Goal: Task Accomplishment & Management: Manage account settings

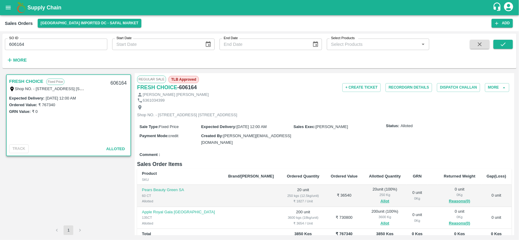
scroll to position [80, 0]
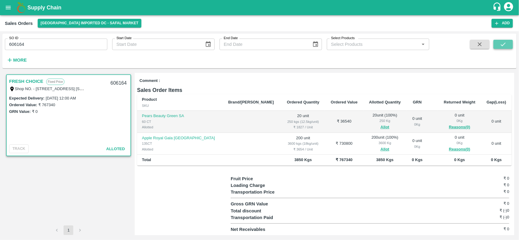
click at [499, 48] on button "submit" at bounding box center [502, 44] width 19 height 9
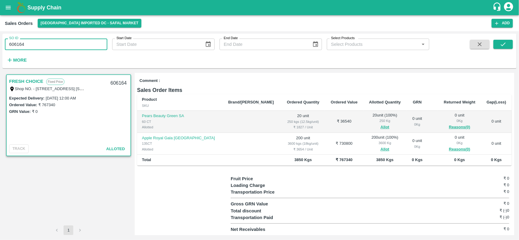
click at [29, 45] on input "606164" at bounding box center [56, 45] width 102 height 12
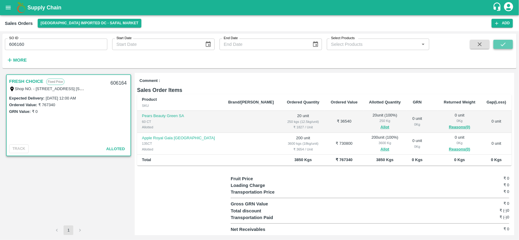
click at [499, 40] on button "submit" at bounding box center [502, 44] width 19 height 9
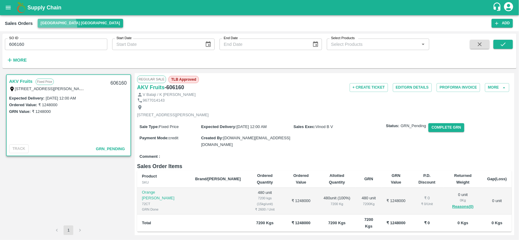
click at [57, 26] on button "[GEOGRAPHIC_DATA] [GEOGRAPHIC_DATA]" at bounding box center [80, 23] width 85 height 9
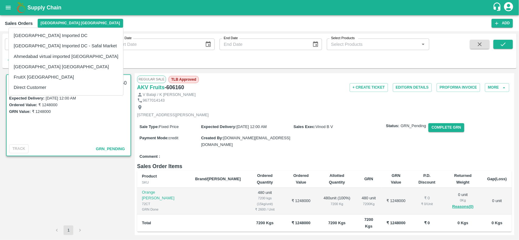
click at [68, 179] on div at bounding box center [259, 120] width 519 height 240
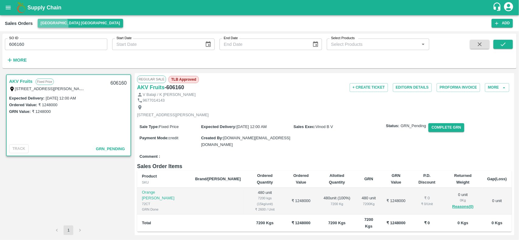
click at [40, 27] on button "[GEOGRAPHIC_DATA] [GEOGRAPHIC_DATA]" at bounding box center [80, 23] width 85 height 9
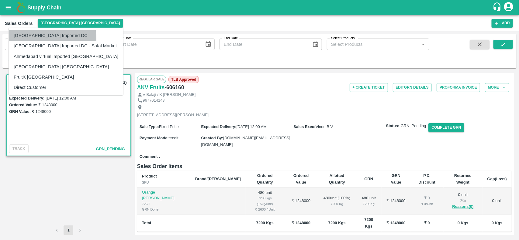
click at [42, 38] on li "[GEOGRAPHIC_DATA] Imported DC" at bounding box center [66, 35] width 114 height 10
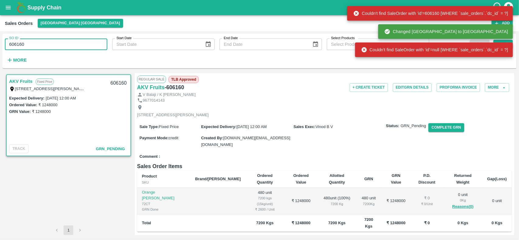
click at [21, 45] on input "606160" at bounding box center [56, 45] width 102 height 12
type input "606160"
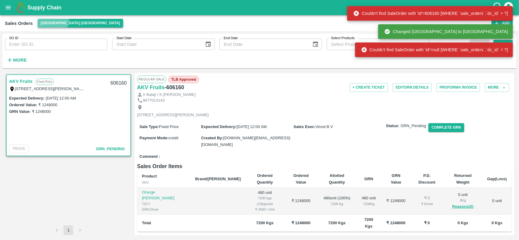
click at [51, 20] on button "[GEOGRAPHIC_DATA] [GEOGRAPHIC_DATA]" at bounding box center [80, 23] width 85 height 9
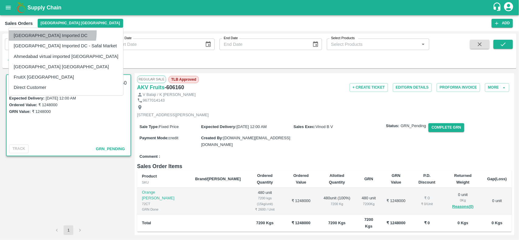
click at [51, 33] on li "[GEOGRAPHIC_DATA] Imported DC" at bounding box center [66, 35] width 114 height 10
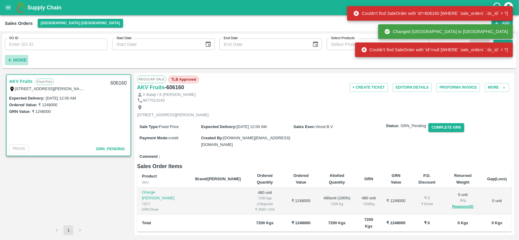
click at [11, 60] on icon "button" at bounding box center [9, 60] width 7 height 7
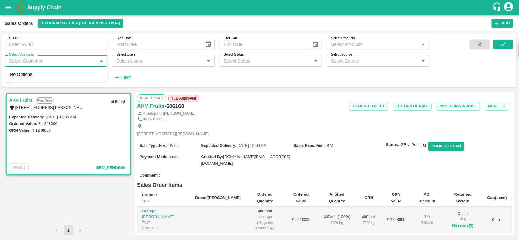
click at [51, 64] on input "Select Customer" at bounding box center [51, 61] width 89 height 8
type input "nexge"
type input "n"
click at [14, 76] on input "checkbox" at bounding box center [16, 77] width 12 height 12
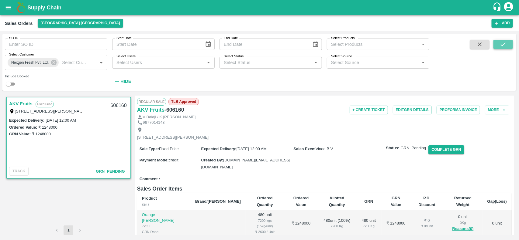
click at [505, 43] on icon "submit" at bounding box center [503, 45] width 5 height 4
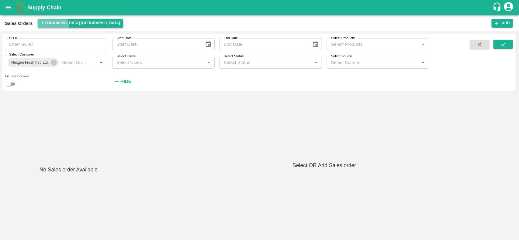
click at [48, 26] on button "[GEOGRAPHIC_DATA] [GEOGRAPHIC_DATA]" at bounding box center [80, 23] width 85 height 9
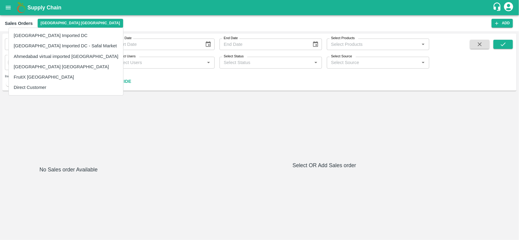
click at [47, 34] on li "[GEOGRAPHIC_DATA] Imported DC" at bounding box center [66, 35] width 114 height 10
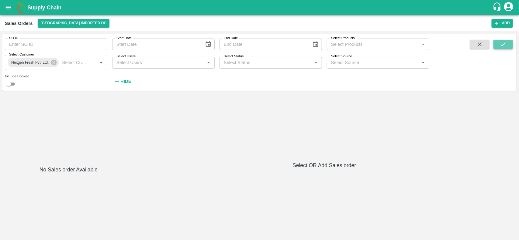
click at [499, 46] on button "submit" at bounding box center [502, 44] width 19 height 9
click at [9, 85] on input "checkbox" at bounding box center [9, 84] width 22 height 7
checkbox input "true"
click at [503, 43] on icon "submit" at bounding box center [503, 44] width 7 height 7
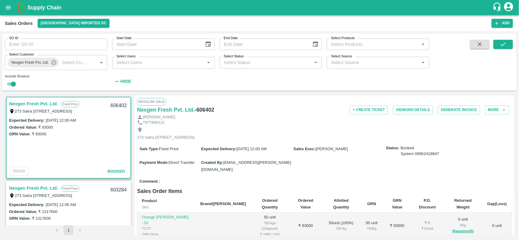
click at [27, 104] on link "Nexgen Fresh Pvt. Ltd." at bounding box center [33, 104] width 49 height 8
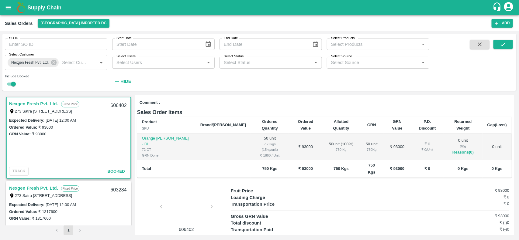
click at [34, 132] on label "₹ 93000" at bounding box center [39, 134] width 15 height 5
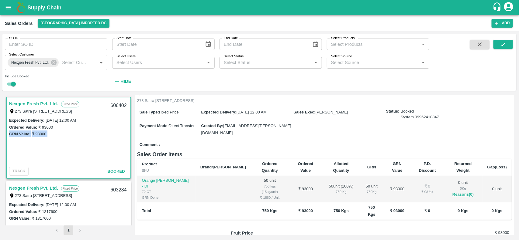
scroll to position [36, 0]
click at [54, 62] on icon at bounding box center [53, 62] width 7 height 7
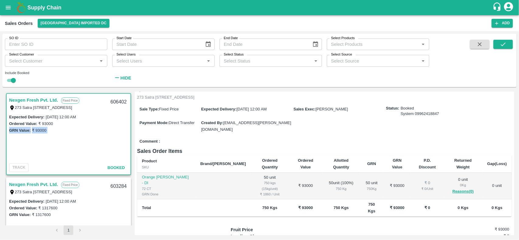
scroll to position [0, 0]
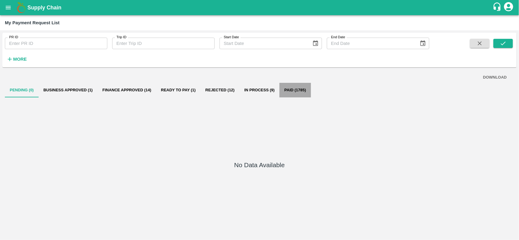
click at [283, 92] on button "Paid (1785)" at bounding box center [294, 90] width 31 height 15
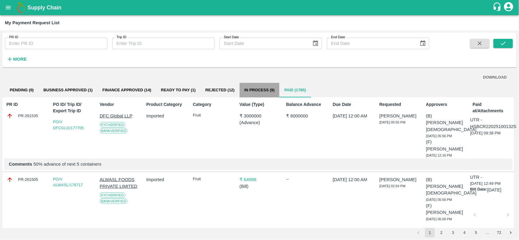
click at [266, 88] on button "In Process (9)" at bounding box center [260, 90] width 40 height 15
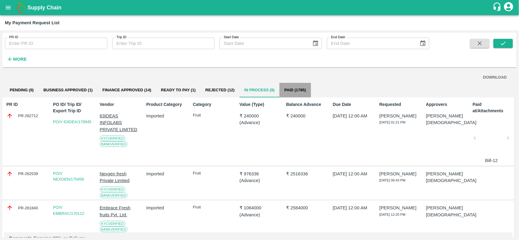
click at [306, 90] on button "Paid (1785)" at bounding box center [294, 90] width 31 height 15
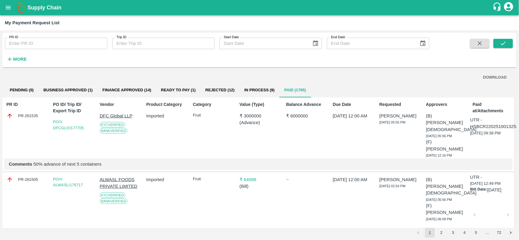
click at [216, 87] on button "Rejected (12)" at bounding box center [220, 90] width 39 height 15
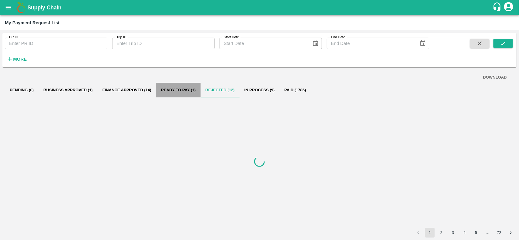
click at [192, 90] on button "Ready To Pay (1)" at bounding box center [178, 90] width 44 height 15
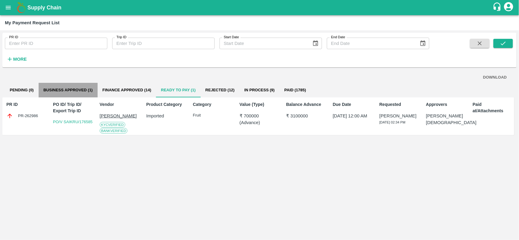
click at [57, 94] on button "Business Approved (1)" at bounding box center [68, 90] width 59 height 15
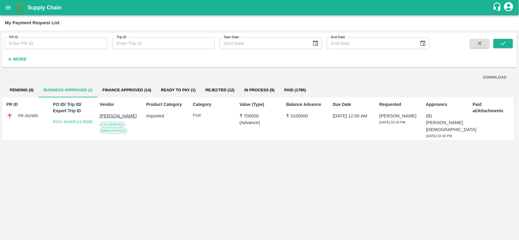
click at [17, 112] on div "PR ID PR-262985" at bounding box center [25, 119] width 42 height 40
copy div "PR-262985"
click at [130, 90] on button "Finance Approved (14)" at bounding box center [127, 90] width 59 height 15
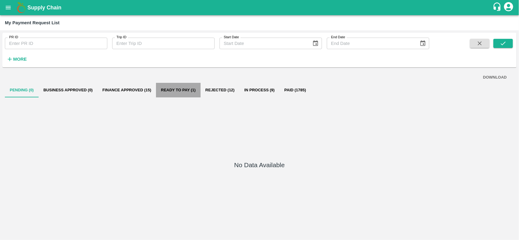
click at [193, 87] on button "Ready To Pay (1)" at bounding box center [178, 90] width 44 height 15
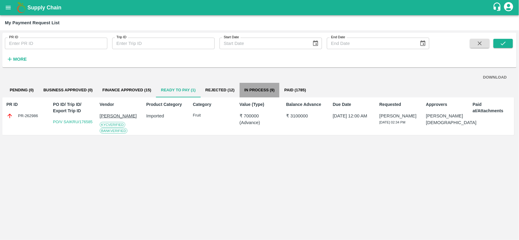
click at [247, 93] on button "In Process (9)" at bounding box center [260, 90] width 40 height 15
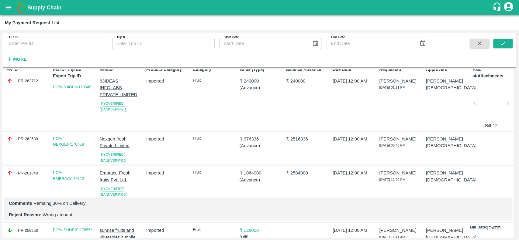
scroll to position [36, 0]
click at [26, 172] on div "PR-261840" at bounding box center [26, 172] width 40 height 7
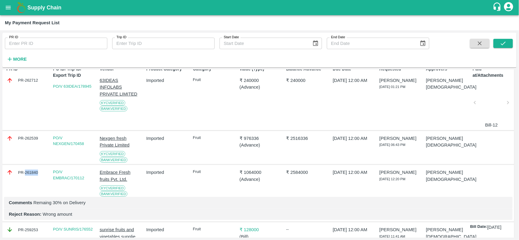
click at [26, 172] on div "PR-261840" at bounding box center [26, 172] width 40 height 7
click at [4, 9] on button "open drawer" at bounding box center [8, 8] width 14 height 14
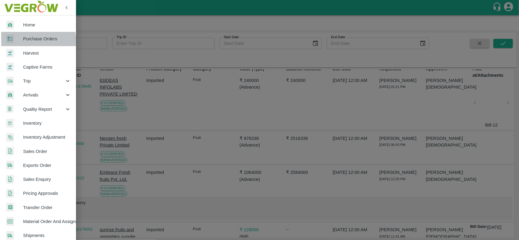
click at [17, 43] on div at bounding box center [14, 39] width 17 height 9
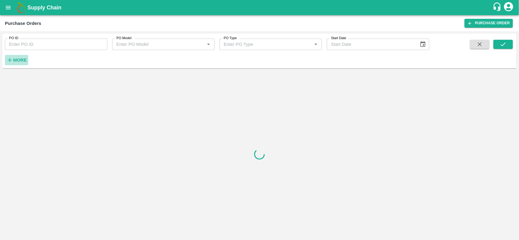
click at [12, 59] on icon "button" at bounding box center [9, 60] width 7 height 7
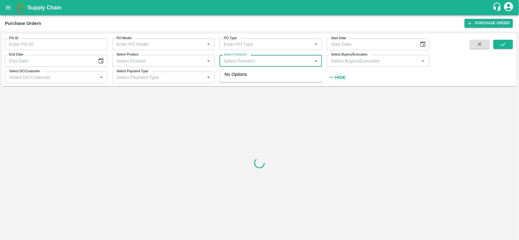
click at [227, 62] on input "Select Partners" at bounding box center [265, 61] width 89 height 8
click at [235, 61] on input "Select Partners" at bounding box center [265, 61] width 89 height 8
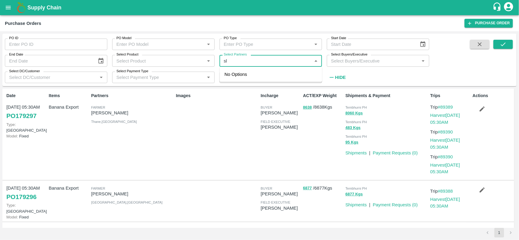
type input "s"
click at [251, 61] on input "Select Partners" at bounding box center [265, 61] width 89 height 8
type input "A"
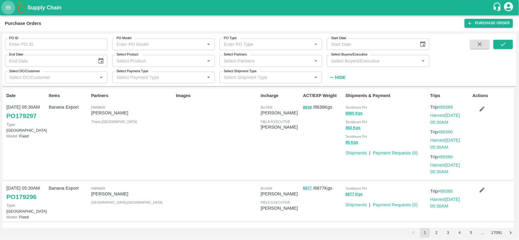
click at [10, 4] on button "open drawer" at bounding box center [8, 8] width 14 height 14
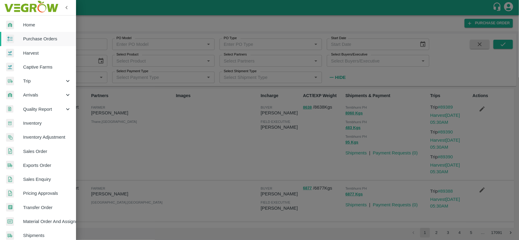
scroll to position [105, 0]
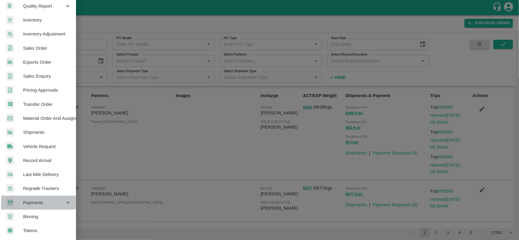
click at [27, 201] on span "Payments" at bounding box center [43, 203] width 41 height 7
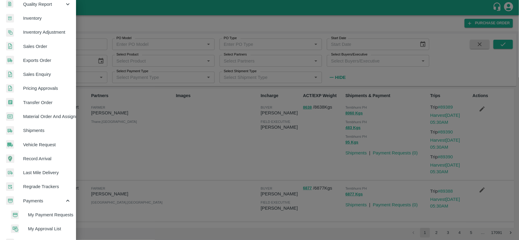
click at [34, 215] on span "My Payment Requests" at bounding box center [49, 215] width 43 height 7
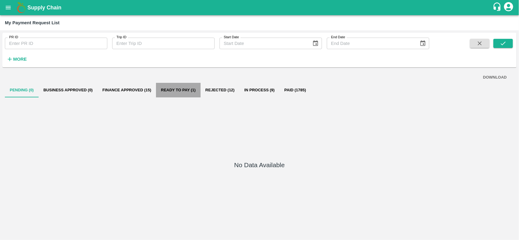
click at [183, 92] on button "Ready To Pay (1)" at bounding box center [178, 90] width 44 height 15
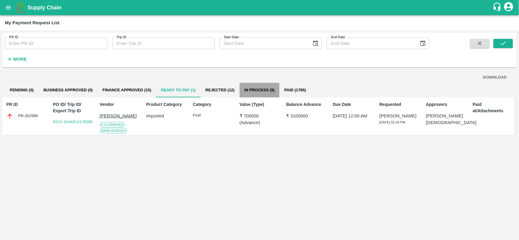
click at [265, 93] on button "In Process (9)" at bounding box center [260, 90] width 40 height 15
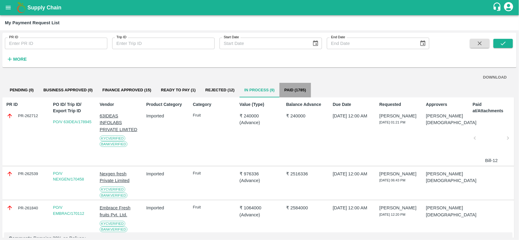
click at [300, 92] on button "Paid (1785)" at bounding box center [294, 90] width 31 height 15
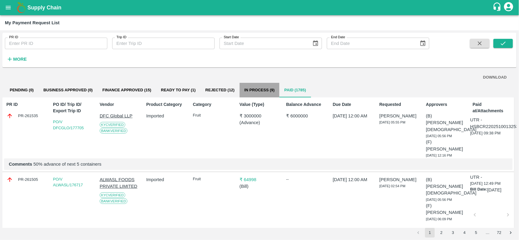
click at [257, 87] on button "In Process (9)" at bounding box center [260, 90] width 40 height 15
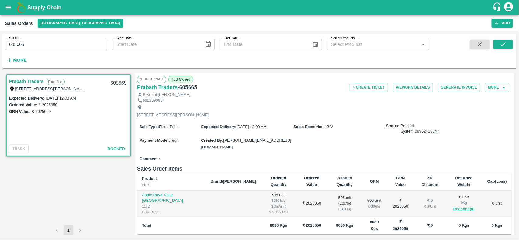
click at [22, 80] on link "Prabath Traders" at bounding box center [26, 82] width 34 height 8
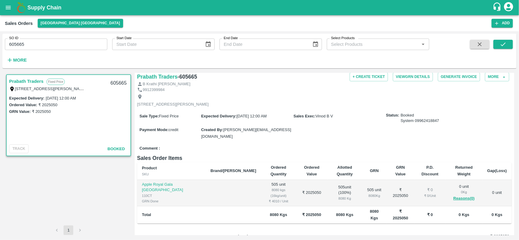
scroll to position [9, 0]
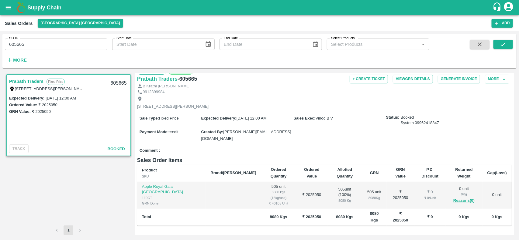
click at [181, 78] on h6 "- 605665" at bounding box center [187, 79] width 19 height 9
click at [221, 90] on div "9912399984" at bounding box center [324, 92] width 375 height 6
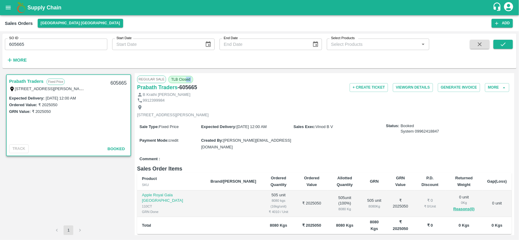
drag, startPoint x: 136, startPoint y: 74, endPoint x: 186, endPoint y: 77, distance: 50.2
click at [186, 77] on div "Regular Sale TLB Closed Prabath Traders - 605665 + Create Ticket View GRN Detai…" at bounding box center [324, 154] width 379 height 162
drag, startPoint x: 215, startPoint y: 83, endPoint x: 135, endPoint y: 87, distance: 80.1
click at [135, 87] on div "Regular Sale TLB Closed Prabath Traders - 605665 + Create Ticket View GRN Detai…" at bounding box center [324, 154] width 379 height 162
copy div "Prabath Traders - 605665"
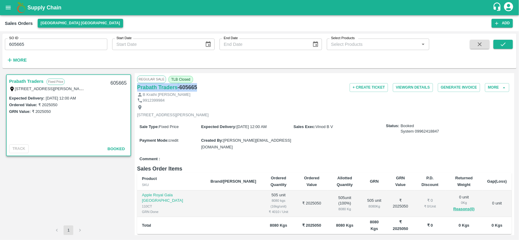
click at [47, 27] on button "[GEOGRAPHIC_DATA] [GEOGRAPHIC_DATA]" at bounding box center [80, 23] width 85 height 9
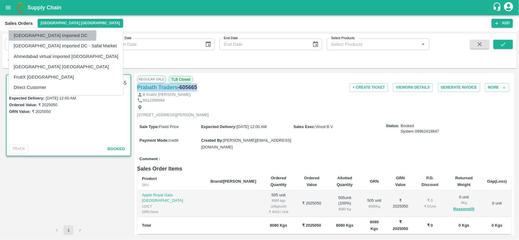
click at [49, 34] on li "[GEOGRAPHIC_DATA] Imported DC" at bounding box center [66, 35] width 114 height 10
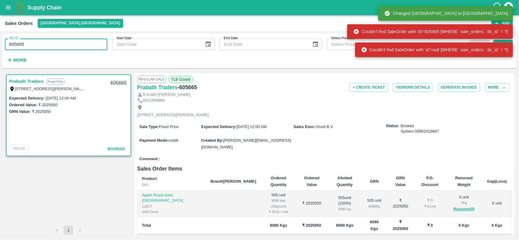
click at [22, 46] on input "605665" at bounding box center [56, 45] width 102 height 12
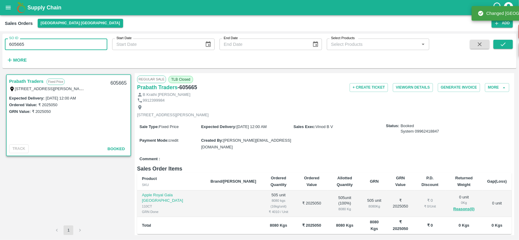
type input "605665"
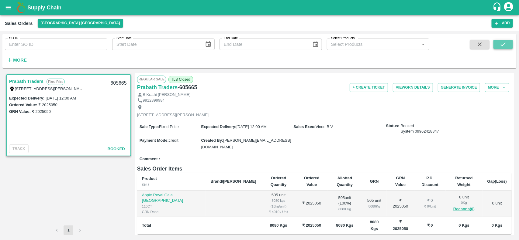
click at [502, 47] on icon "submit" at bounding box center [503, 44] width 7 height 7
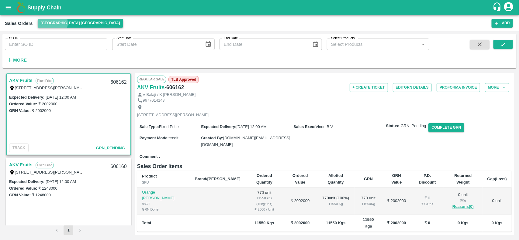
click at [51, 23] on button "[GEOGRAPHIC_DATA] [GEOGRAPHIC_DATA]" at bounding box center [80, 23] width 85 height 9
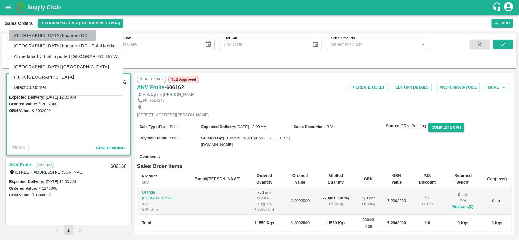
click at [45, 33] on li "[GEOGRAPHIC_DATA] Imported DC" at bounding box center [66, 35] width 114 height 10
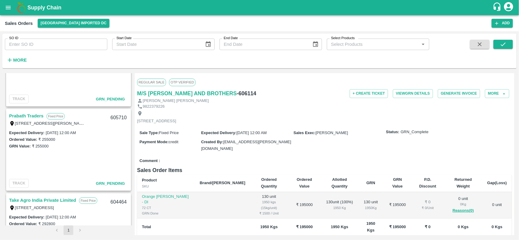
scroll to position [219, 0]
click at [25, 117] on link "Prabath Traders" at bounding box center [26, 116] width 34 height 8
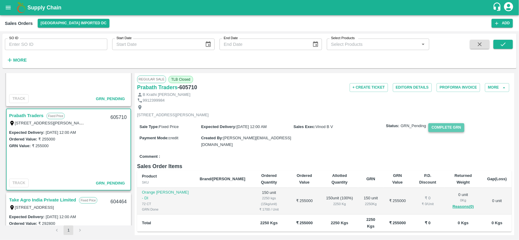
click at [440, 132] on button "Complete GRN" at bounding box center [446, 127] width 36 height 9
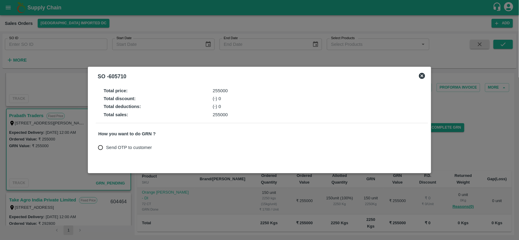
click at [417, 74] on div "SO - 605710" at bounding box center [259, 76] width 337 height 13
click at [419, 74] on icon at bounding box center [421, 75] width 7 height 7
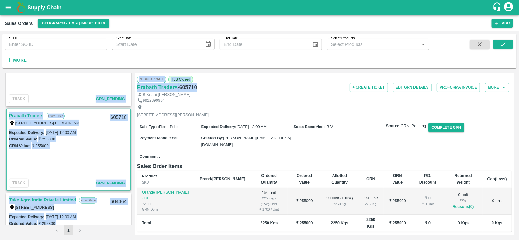
drag, startPoint x: 133, startPoint y: 82, endPoint x: 202, endPoint y: 89, distance: 69.6
click at [202, 89] on div "M/S SANJAY AND BROTHERS Fixed Price GALA NO.903,FRUIT VIBHAG,, MARKETYARD, Pune…" at bounding box center [259, 154] width 509 height 162
click at [202, 89] on div "Prabath Traders - 605710" at bounding box center [199, 87] width 125 height 9
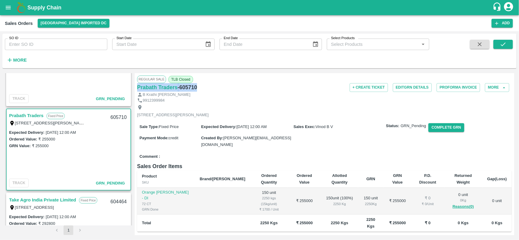
drag, startPoint x: 204, startPoint y: 87, endPoint x: 136, endPoint y: 87, distance: 68.1
click at [136, 87] on div "Regular Sale TLB Closed Prabath Traders - 605710 + Create Ticket Edit GRN Detai…" at bounding box center [324, 154] width 379 height 162
copy div "Prabath Traders - 605710"
click at [58, 17] on div "Sales Orders Mumbai Imported DC Add" at bounding box center [259, 23] width 519 height 16
click at [56, 23] on button "[GEOGRAPHIC_DATA] Imported DC" at bounding box center [74, 23] width 72 height 9
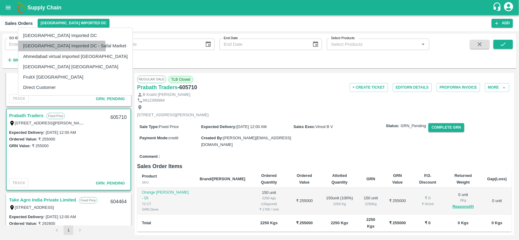
click at [38, 50] on li "[GEOGRAPHIC_DATA] Imported DC - Safal Market" at bounding box center [75, 46] width 114 height 10
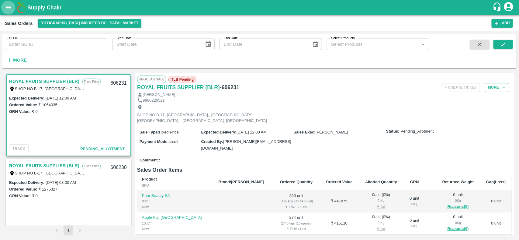
click at [7, 9] on icon "open drawer" at bounding box center [8, 7] width 7 height 7
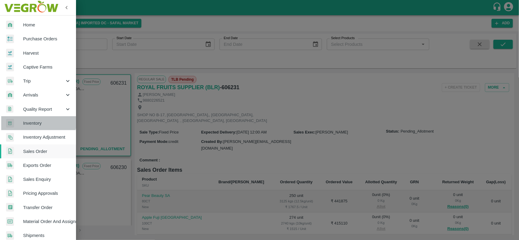
click at [32, 120] on span "Inventory" at bounding box center [47, 123] width 48 height 7
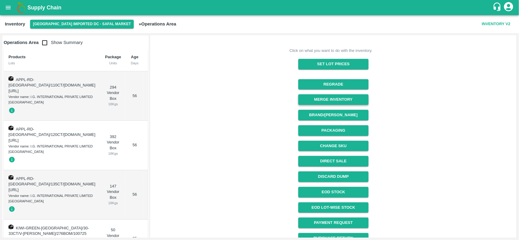
scroll to position [84, 0]
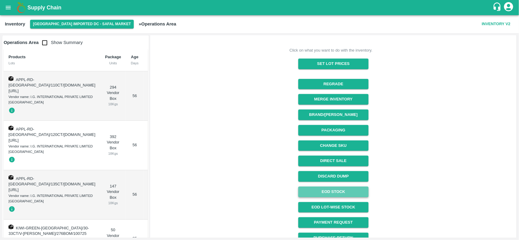
click at [328, 195] on link "EOD Stock" at bounding box center [333, 192] width 70 height 11
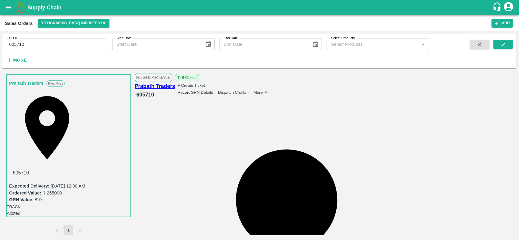
click at [213, 90] on button "Record GRN Details" at bounding box center [196, 92] width 36 height 5
type input "150"
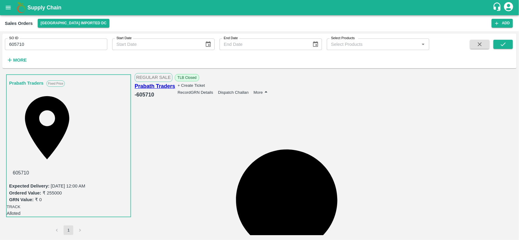
click at [213, 90] on button "Record GRN Details" at bounding box center [196, 92] width 36 height 5
type input "150"
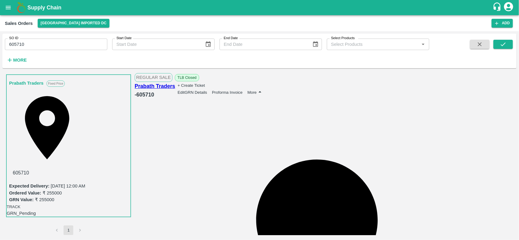
radio input "true"
click at [33, 43] on input "605710" at bounding box center [56, 45] width 102 height 12
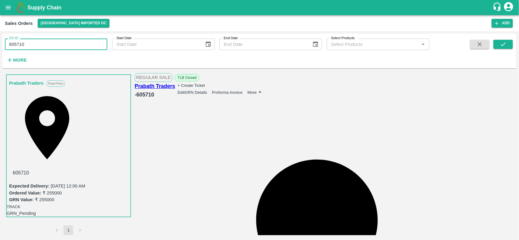
click at [33, 43] on input "605710" at bounding box center [56, 45] width 102 height 12
type input "605710"
click at [16, 58] on strong "More" at bounding box center [20, 60] width 14 height 5
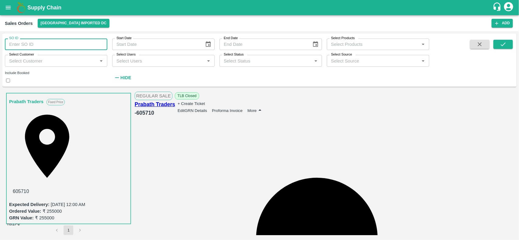
click at [26, 49] on input "SO ID" at bounding box center [56, 45] width 102 height 12
paste input "text"
type input "604461"
click at [506, 41] on icon "submit" at bounding box center [503, 44] width 7 height 7
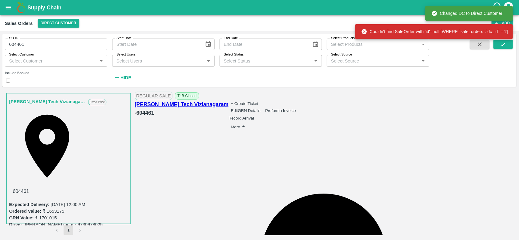
click at [15, 101] on link "[PERSON_NAME] Tech Vizianagaram" at bounding box center [47, 102] width 76 height 8
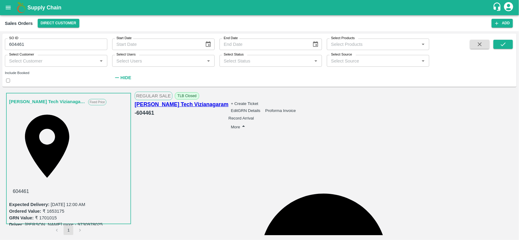
copy span "1701015"
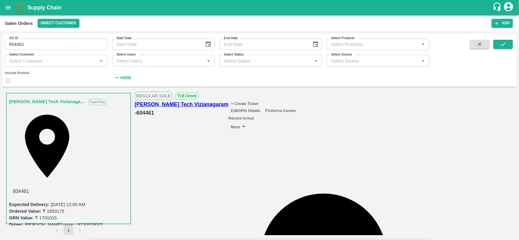
copy span "1701015"
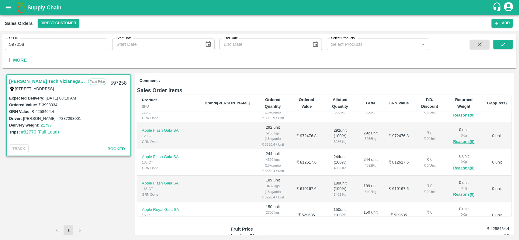
scroll to position [85, 0]
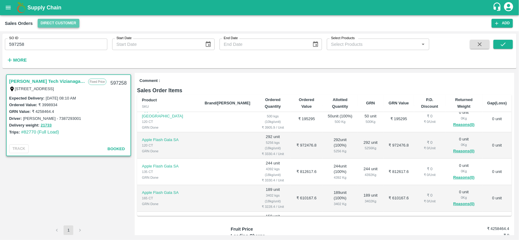
click at [47, 24] on button "Direct Customer" at bounding box center [59, 23] width 42 height 9
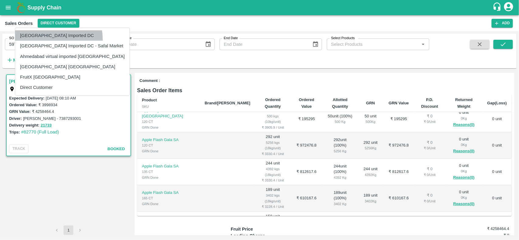
click at [40, 40] on li "[GEOGRAPHIC_DATA] Imported DC" at bounding box center [72, 35] width 114 height 10
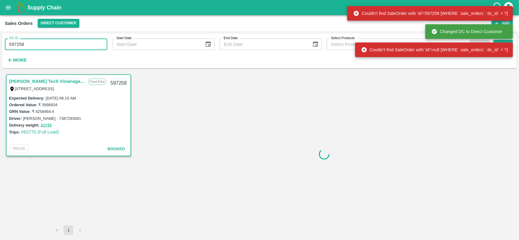
click at [31, 43] on input "597258" at bounding box center [56, 45] width 102 height 12
type input "597258"
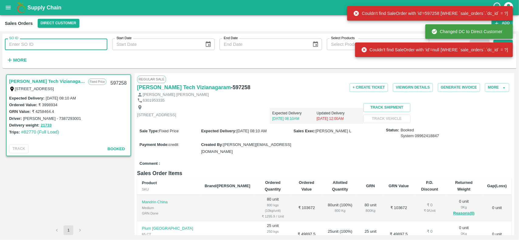
click at [16, 61] on strong "More" at bounding box center [20, 60] width 14 height 5
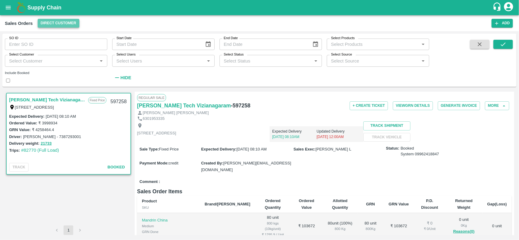
click at [62, 22] on button "Direct Customer" at bounding box center [59, 23] width 42 height 9
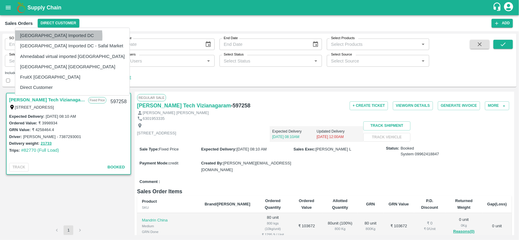
click at [53, 36] on li "[GEOGRAPHIC_DATA] Imported DC" at bounding box center [72, 35] width 114 height 10
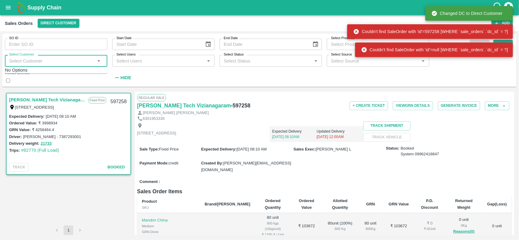
click at [81, 58] on input "Select Customer" at bounding box center [51, 61] width 89 height 8
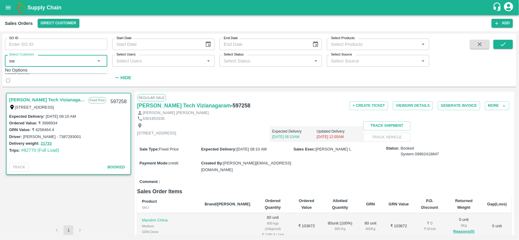
type input "s"
click at [58, 85] on div "SO ID SO ID Start Date Start Date End Date End Date Select Products Select Prod…" at bounding box center [259, 60] width 514 height 53
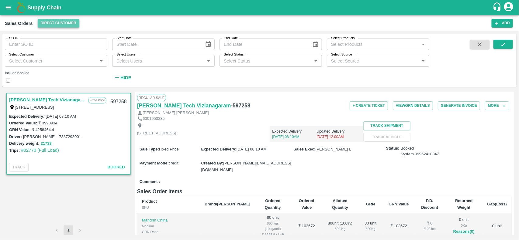
click at [52, 22] on button "Direct Customer" at bounding box center [59, 23] width 42 height 9
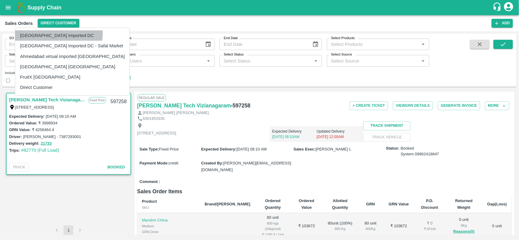
click at [51, 33] on li "[GEOGRAPHIC_DATA] Imported DC" at bounding box center [72, 35] width 114 height 10
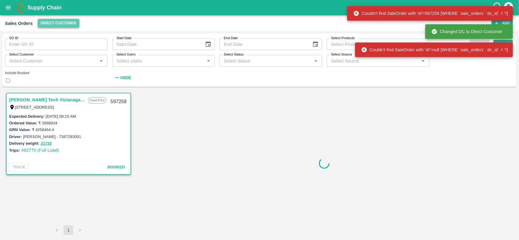
click at [51, 24] on button "Direct Customer" at bounding box center [59, 23] width 42 height 9
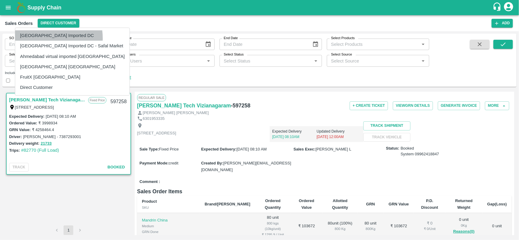
click at [42, 38] on li "[GEOGRAPHIC_DATA] Imported DC" at bounding box center [72, 35] width 114 height 10
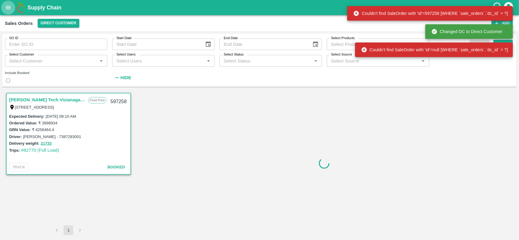
click at [11, 9] on icon "open drawer" at bounding box center [8, 7] width 7 height 7
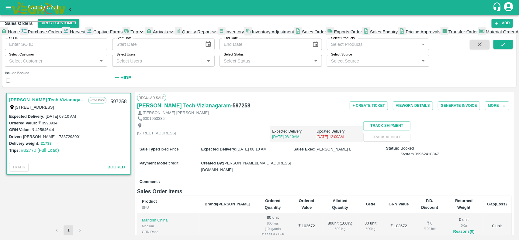
scroll to position [72, 0]
click at [302, 34] on span "Sales Order" at bounding box center [314, 31] width 24 height 5
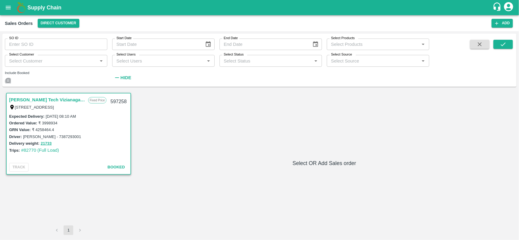
click at [8, 79] on input "checkbox" at bounding box center [8, 81] width 4 height 4
click at [9, 7] on icon "open drawer" at bounding box center [8, 7] width 7 height 7
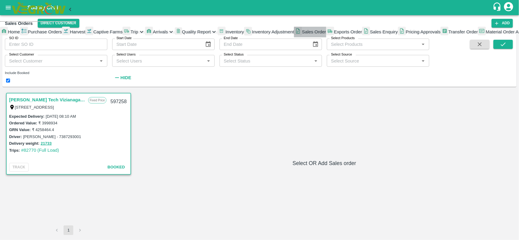
click at [302, 34] on span "Sales Order" at bounding box center [314, 31] width 24 height 5
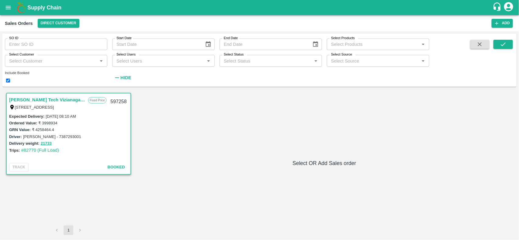
click at [24, 82] on div "Include Booked" at bounding box center [56, 78] width 102 height 12
click at [10, 82] on input "checkbox" at bounding box center [8, 81] width 4 height 4
checkbox input "false"
click at [51, 25] on button "Direct Customer" at bounding box center [59, 23] width 42 height 9
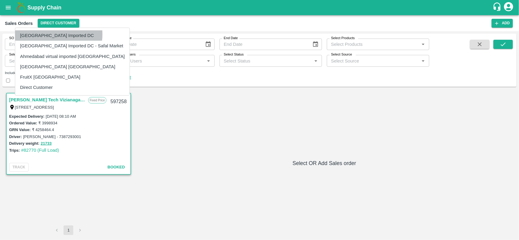
click at [46, 34] on li "[GEOGRAPHIC_DATA] Imported DC" at bounding box center [72, 35] width 114 height 10
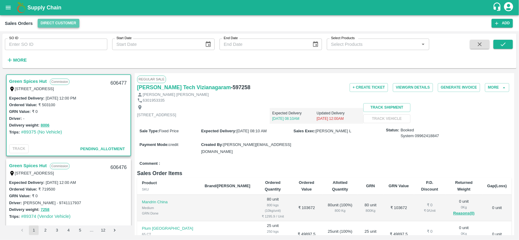
click at [50, 26] on button "Direct Customer" at bounding box center [59, 23] width 42 height 9
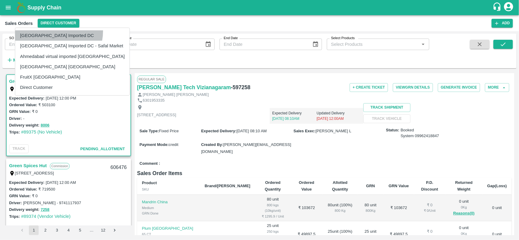
click at [49, 31] on li "[GEOGRAPHIC_DATA] Imported DC" at bounding box center [72, 35] width 114 height 10
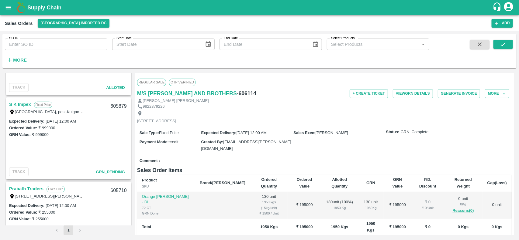
scroll to position [145, 0]
click at [52, 27] on button "[GEOGRAPHIC_DATA] Imported DC" at bounding box center [74, 23] width 72 height 9
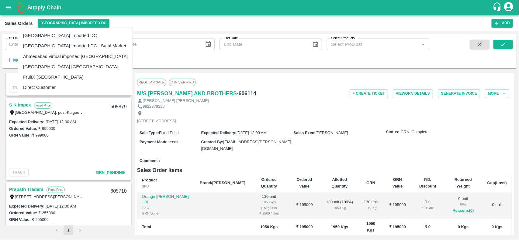
click at [51, 56] on li "Ahmedabad virtual imported [GEOGRAPHIC_DATA]" at bounding box center [75, 56] width 114 height 10
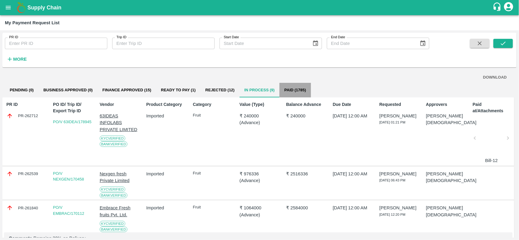
click at [293, 93] on button "Paid (1785)" at bounding box center [294, 90] width 31 height 15
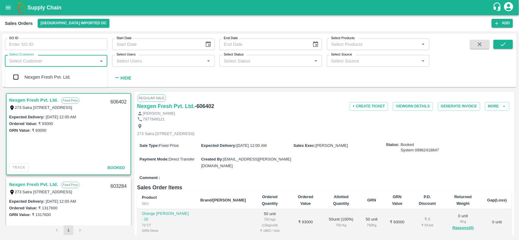
click at [25, 63] on input "Select Customer" at bounding box center [51, 61] width 89 height 8
click at [22, 61] on input "Select Customer" at bounding box center [51, 61] width 89 height 8
type input "s"
checkbox input "false"
click at [15, 82] on input "checkbox" at bounding box center [16, 77] width 12 height 12
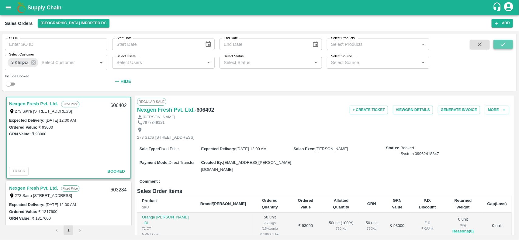
click at [500, 46] on icon "submit" at bounding box center [503, 44] width 7 height 7
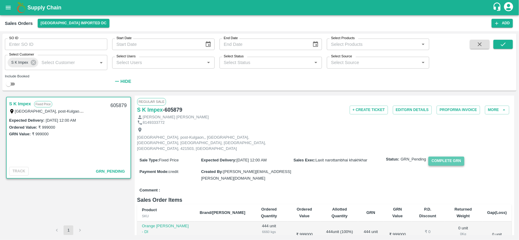
click at [451, 157] on button "Complete GRN" at bounding box center [446, 161] width 36 height 9
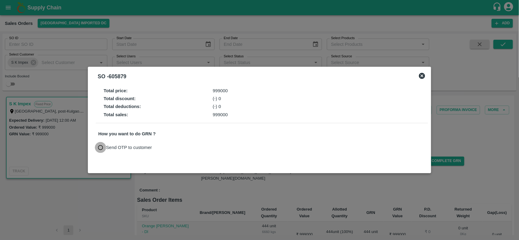
click at [99, 147] on input "Send OTP to customer" at bounding box center [100, 147] width 11 height 11
radio input "true"
click at [163, 149] on button "Send OTP" at bounding box center [169, 148] width 25 height 9
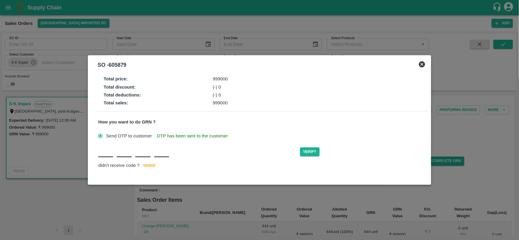
click at [106, 154] on input "text" at bounding box center [105, 152] width 15 height 11
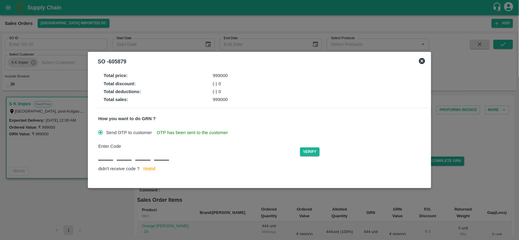
click at [424, 61] on icon at bounding box center [421, 60] width 7 height 7
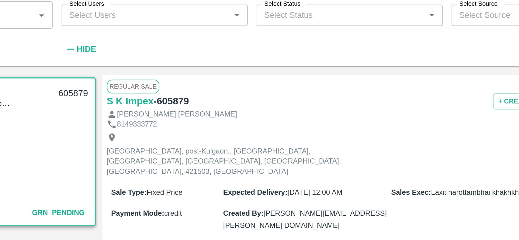
click at [144, 122] on div "8149333772" at bounding box center [324, 123] width 375 height 6
drag, startPoint x: 144, startPoint y: 122, endPoint x: 167, endPoint y: 123, distance: 23.7
click at [167, 123] on div "8149333772" at bounding box center [324, 123] width 375 height 6
copy p "8149333772"
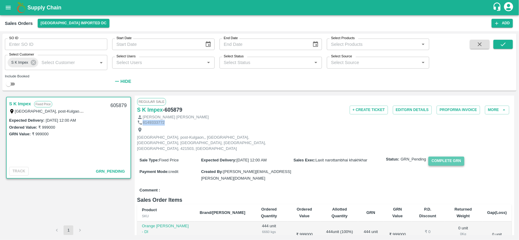
click at [432, 159] on button "Complete GRN" at bounding box center [446, 161] width 36 height 9
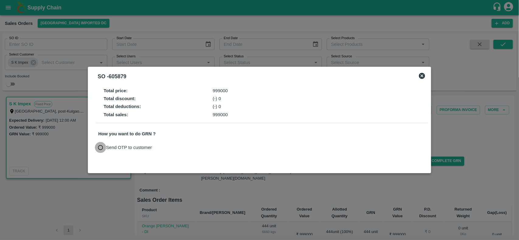
click at [99, 149] on input "Send OTP to customer" at bounding box center [100, 147] width 11 height 11
radio input "true"
click at [164, 150] on button "Send OTP" at bounding box center [169, 148] width 25 height 9
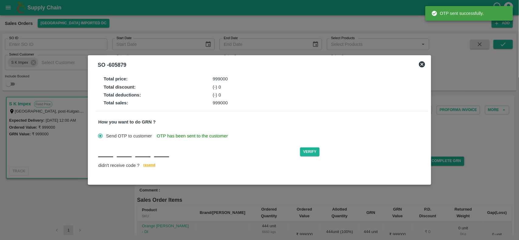
click at [111, 157] on input "text" at bounding box center [105, 152] width 15 height 11
type input "O"
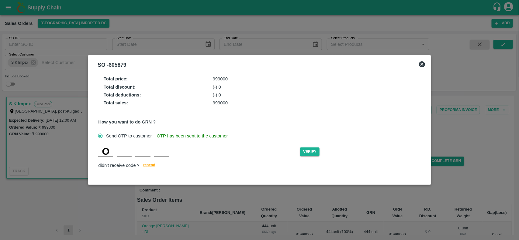
type input "C"
type input "U"
type input "N"
click at [313, 154] on button "Verify" at bounding box center [309, 152] width 19 height 9
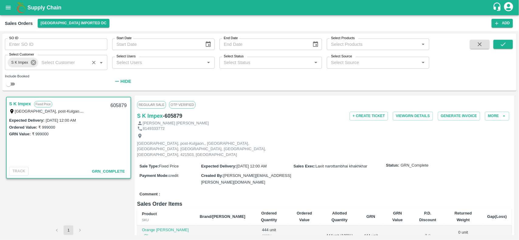
click at [34, 62] on icon at bounding box center [33, 62] width 7 height 7
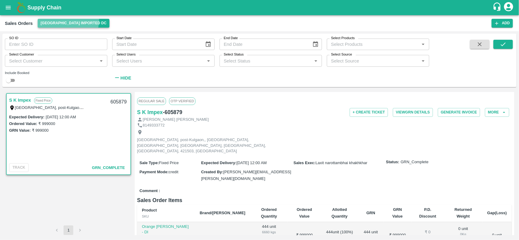
click at [68, 20] on button "[GEOGRAPHIC_DATA] Imported DC" at bounding box center [74, 23] width 72 height 9
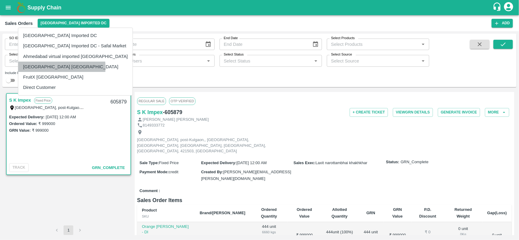
click at [34, 67] on li "[GEOGRAPHIC_DATA] [GEOGRAPHIC_DATA]" at bounding box center [75, 67] width 114 height 10
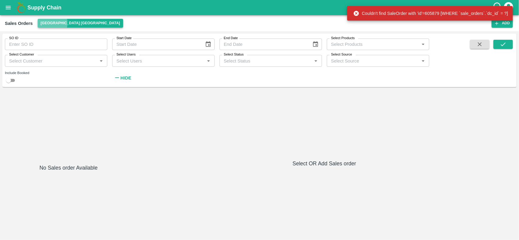
click at [47, 23] on button "[GEOGRAPHIC_DATA] [GEOGRAPHIC_DATA]" at bounding box center [80, 23] width 85 height 9
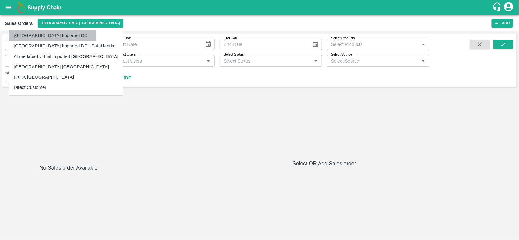
click at [35, 35] on li "[GEOGRAPHIC_DATA] Imported DC" at bounding box center [66, 35] width 114 height 10
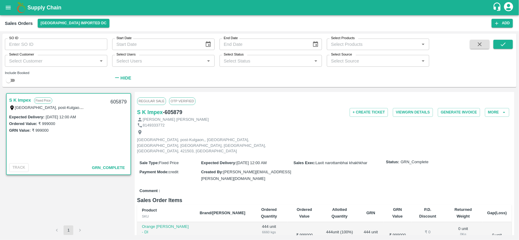
click at [23, 64] on input "Select Customer" at bounding box center [51, 61] width 89 height 8
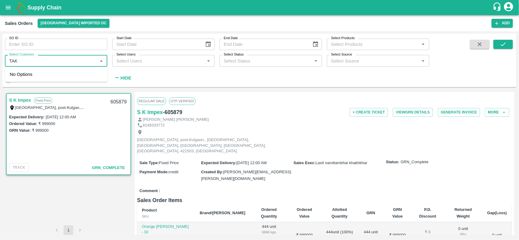
type input "TAKE"
click at [18, 74] on input "checkbox" at bounding box center [16, 77] width 12 height 12
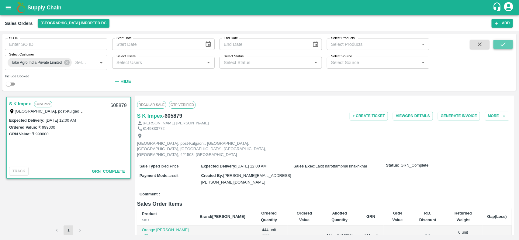
click at [507, 47] on button "submit" at bounding box center [502, 44] width 19 height 9
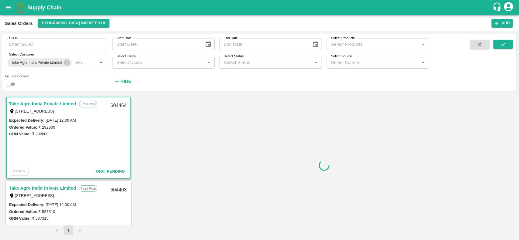
scroll to position [1, 0]
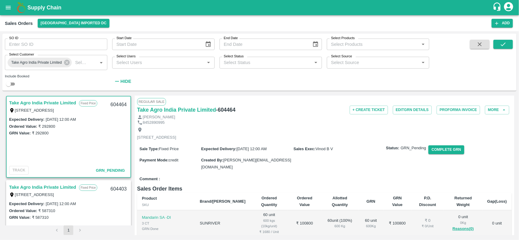
click at [34, 102] on link "Take Agro India Private Limited" at bounding box center [42, 103] width 67 height 8
drag, startPoint x: 142, startPoint y: 123, endPoint x: 164, endPoint y: 122, distance: 22.5
click at [164, 122] on div "8452890995" at bounding box center [324, 123] width 375 height 6
drag, startPoint x: 164, startPoint y: 122, endPoint x: 143, endPoint y: 124, distance: 21.4
click at [143, 124] on p "8452890995" at bounding box center [154, 123] width 22 height 6
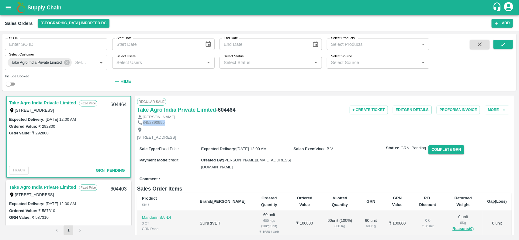
copy p "8452890995"
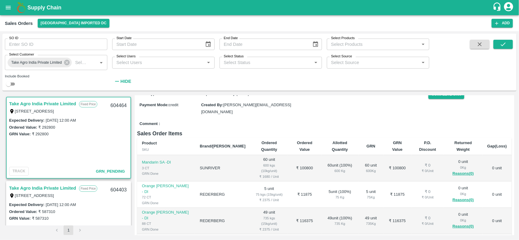
scroll to position [0, 0]
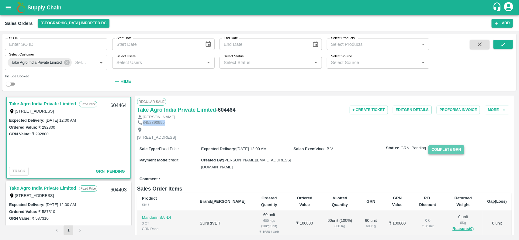
click at [447, 154] on button "Complete GRN" at bounding box center [446, 150] width 36 height 9
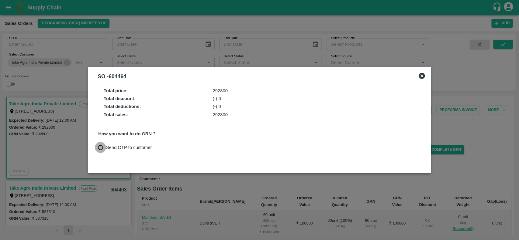
click at [101, 148] on input "Send OTP to customer" at bounding box center [100, 147] width 11 height 11
radio input "true"
click at [178, 145] on button "Send OTP" at bounding box center [169, 148] width 25 height 9
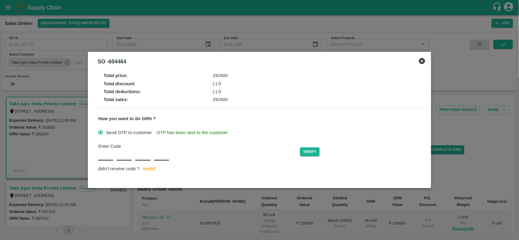
click at [200, 30] on div at bounding box center [259, 120] width 519 height 240
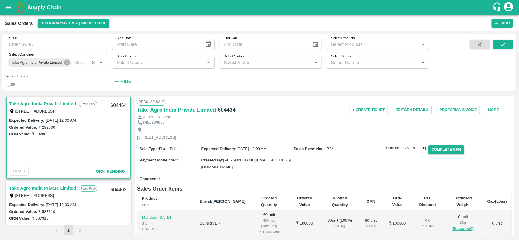
click at [65, 64] on icon at bounding box center [66, 62] width 5 height 5
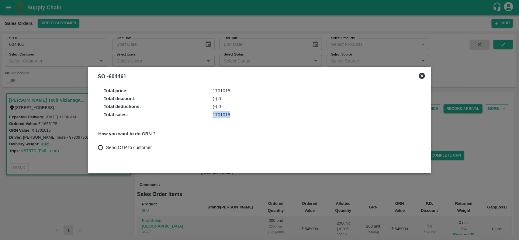
scroll to position [150, 0]
click at [422, 78] on icon at bounding box center [422, 76] width 6 height 6
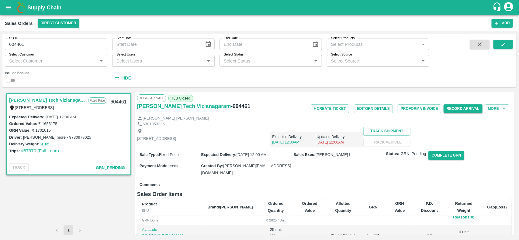
click at [58, 28] on div "Sales Orders Direct Customer Add" at bounding box center [259, 23] width 519 height 16
click at [54, 25] on button "Direct Customer" at bounding box center [59, 23] width 42 height 9
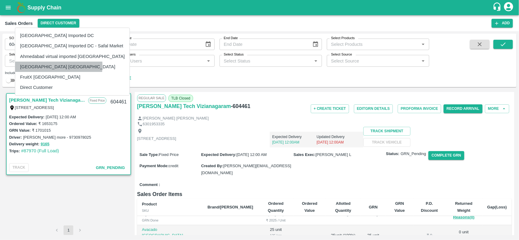
click at [36, 66] on li "[GEOGRAPHIC_DATA] [GEOGRAPHIC_DATA]" at bounding box center [72, 67] width 114 height 10
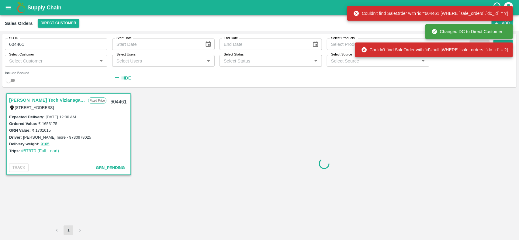
click at [36, 45] on input "604461" at bounding box center [56, 45] width 102 height 12
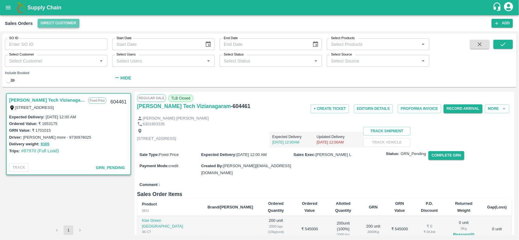
click at [55, 22] on button "Direct Customer" at bounding box center [59, 23] width 42 height 9
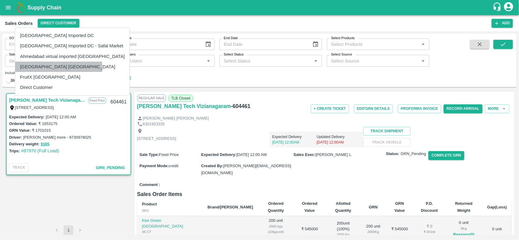
click at [31, 69] on li "[GEOGRAPHIC_DATA] [GEOGRAPHIC_DATA]" at bounding box center [72, 67] width 114 height 10
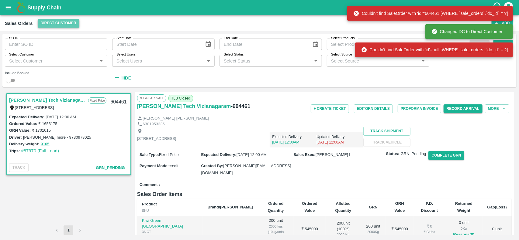
click at [48, 21] on button "Direct Customer" at bounding box center [59, 23] width 42 height 9
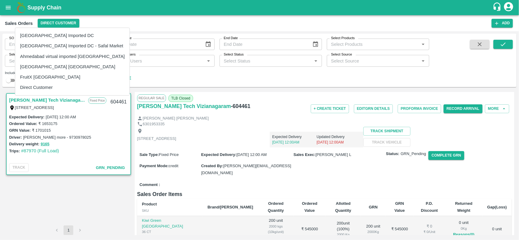
click at [5, 11] on div at bounding box center [259, 120] width 519 height 240
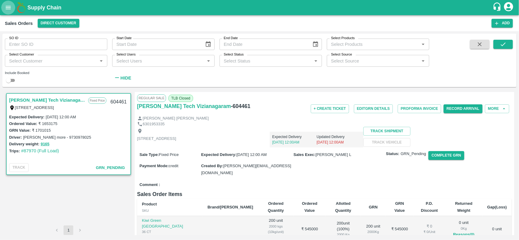
click at [10, 6] on icon "open drawer" at bounding box center [8, 7] width 5 height 3
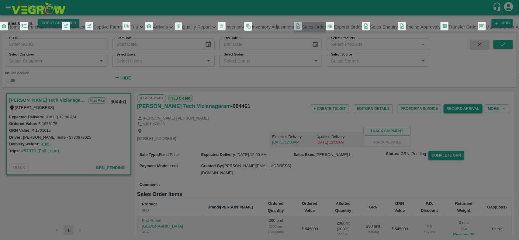
click at [294, 33] on link "Sales Order" at bounding box center [310, 27] width 32 height 11
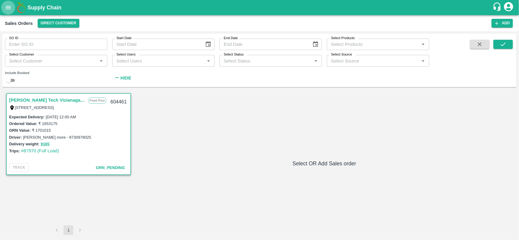
click at [11, 11] on button "open drawer" at bounding box center [8, 8] width 14 height 14
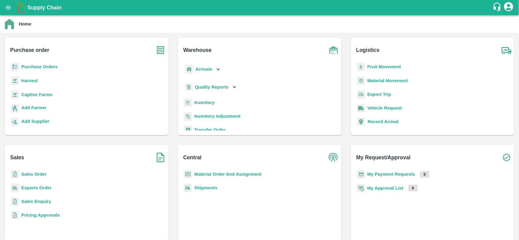
click at [20, 172] on div "Sales Order" at bounding box center [87, 177] width 154 height 14
click at [27, 174] on b "Sales Order" at bounding box center [33, 174] width 25 height 5
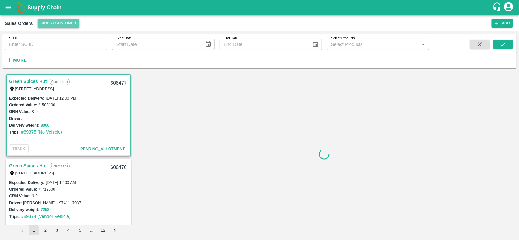
click at [50, 22] on button "Direct Customer" at bounding box center [59, 23] width 42 height 9
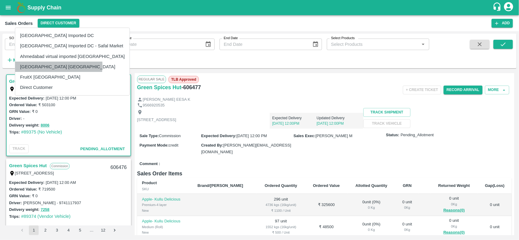
click at [34, 66] on li "[GEOGRAPHIC_DATA] [GEOGRAPHIC_DATA]" at bounding box center [72, 67] width 114 height 10
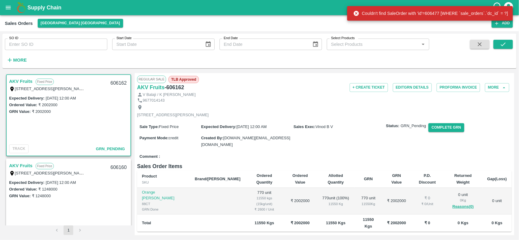
click at [17, 83] on link "AKV Fruits" at bounding box center [20, 82] width 23 height 8
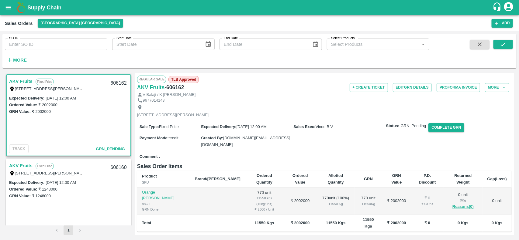
click at [149, 100] on p "9677014143" at bounding box center [154, 101] width 22 height 6
copy p "9677014143"
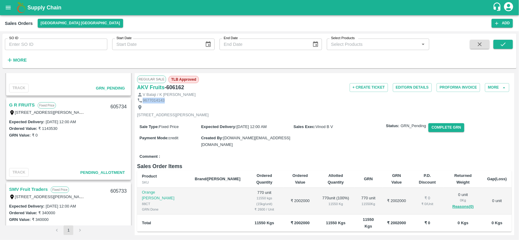
scroll to position [145, 0]
click at [16, 56] on button "More" at bounding box center [16, 60] width 23 height 10
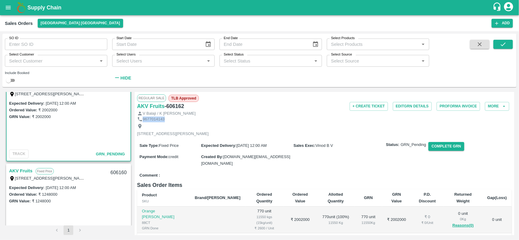
scroll to position [0, 0]
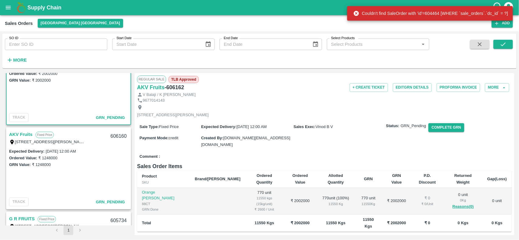
scroll to position [29, 0]
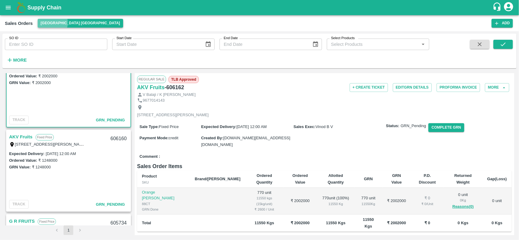
click at [50, 23] on button "[GEOGRAPHIC_DATA] [GEOGRAPHIC_DATA]" at bounding box center [80, 23] width 85 height 9
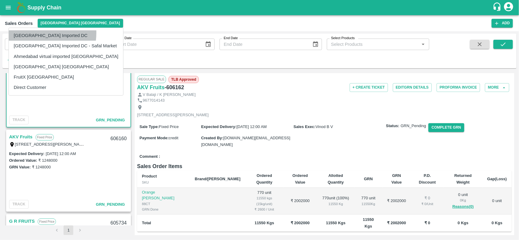
click at [31, 33] on li "[GEOGRAPHIC_DATA] Imported DC" at bounding box center [66, 35] width 114 height 10
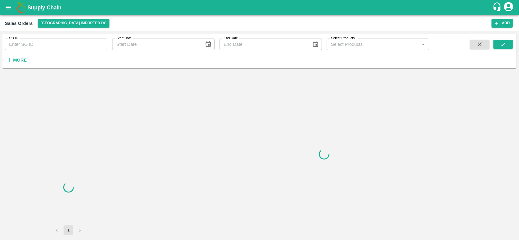
scroll to position [0, 0]
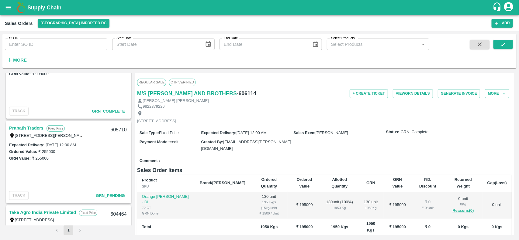
scroll to position [207, 0]
click at [24, 127] on link "Prabath Traders" at bounding box center [26, 128] width 34 height 8
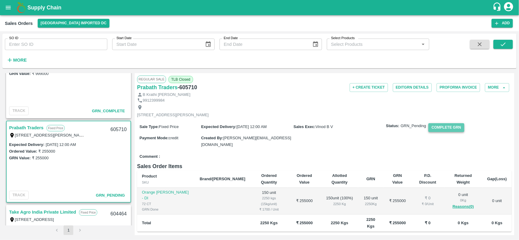
click at [441, 132] on button "Complete GRN" at bounding box center [446, 127] width 36 height 9
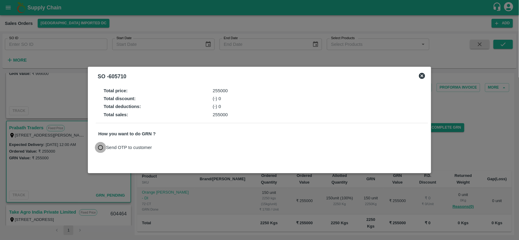
click at [102, 151] on input "Send OTP to customer" at bounding box center [100, 147] width 11 height 11
radio input "true"
click at [172, 150] on button "Send OTP" at bounding box center [169, 148] width 25 height 9
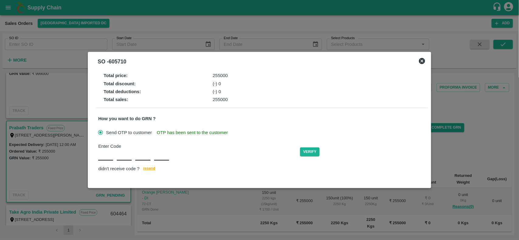
click at [420, 57] on icon at bounding box center [421, 60] width 7 height 7
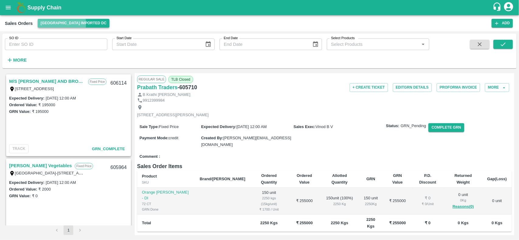
click at [52, 23] on button "[GEOGRAPHIC_DATA] Imported DC" at bounding box center [74, 23] width 72 height 9
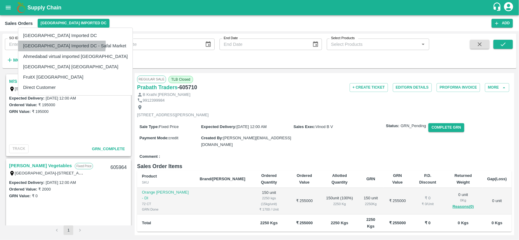
click at [55, 45] on li "[GEOGRAPHIC_DATA] Imported DC - Safal Market" at bounding box center [75, 46] width 114 height 10
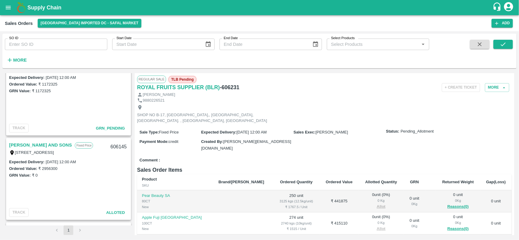
scroll to position [1157, 0]
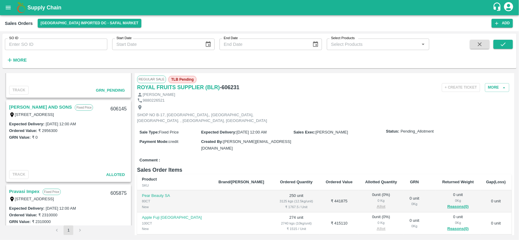
click at [31, 103] on link "[PERSON_NAME] AND SONS" at bounding box center [40, 107] width 63 height 8
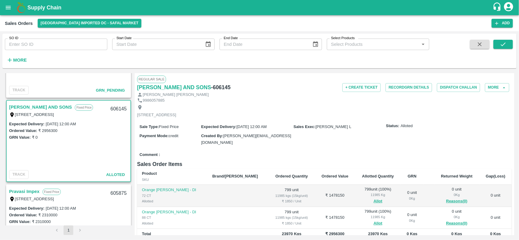
click at [151, 102] on p "9986057885" at bounding box center [154, 101] width 22 height 6
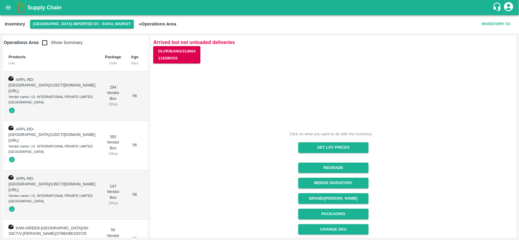
scroll to position [84, 0]
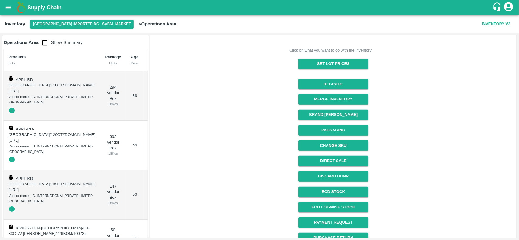
click at [3, 5] on button "open drawer" at bounding box center [8, 8] width 14 height 14
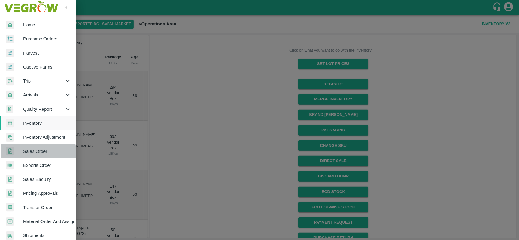
click at [26, 154] on span "Sales Order" at bounding box center [47, 151] width 48 height 7
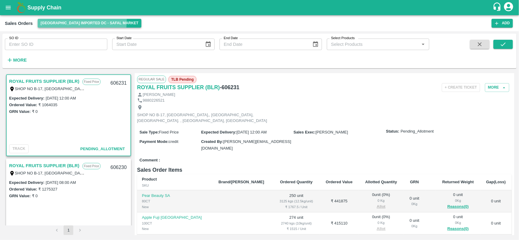
click at [47, 20] on button "[GEOGRAPHIC_DATA] Imported DC - Safal Market" at bounding box center [90, 23] width 104 height 9
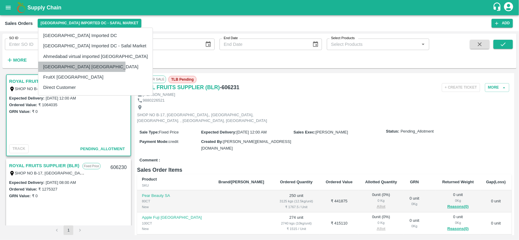
click at [52, 66] on li "[GEOGRAPHIC_DATA] [GEOGRAPHIC_DATA]" at bounding box center [95, 67] width 114 height 10
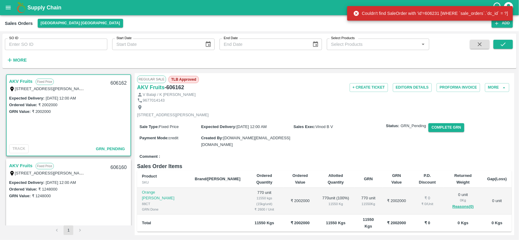
click at [22, 81] on link "AKV Fruits" at bounding box center [20, 82] width 23 height 8
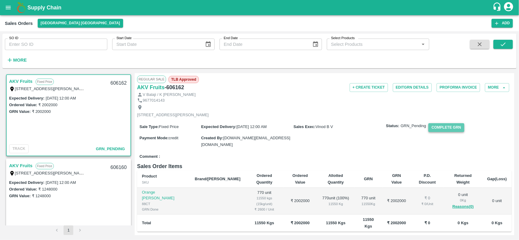
click at [438, 130] on button "Complete GRN" at bounding box center [446, 127] width 36 height 9
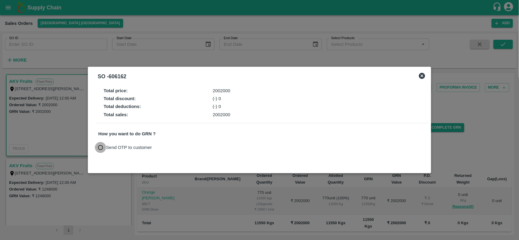
click at [99, 149] on input "Send OTP to customer" at bounding box center [100, 147] width 11 height 11
radio input "true"
click at [171, 146] on button "Send OTP" at bounding box center [169, 148] width 25 height 9
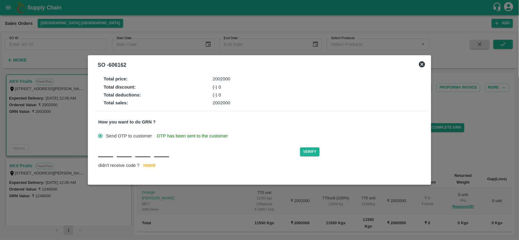
drag, startPoint x: 102, startPoint y: 157, endPoint x: 120, endPoint y: 171, distance: 23.0
click at [120, 171] on div "Total price : 2002000 Total discount : (-) 0 Total deductions : (-) 0 Total sal…" at bounding box center [259, 124] width 332 height 101
click at [107, 159] on div "Verify didn't receive code ? [GEOGRAPHIC_DATA]" at bounding box center [261, 158] width 327 height 23
type input "L"
type input "R"
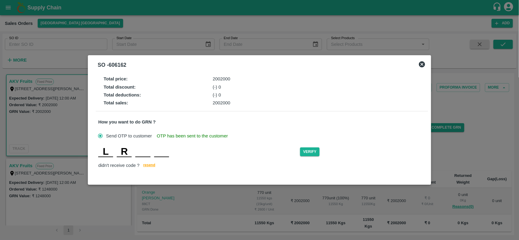
type input "B"
type input "P"
click at [306, 151] on button "Verify" at bounding box center [309, 152] width 19 height 9
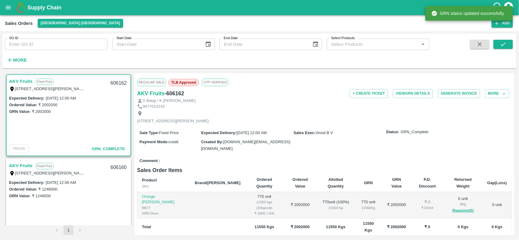
click at [20, 167] on link "AKV Fruits" at bounding box center [20, 166] width 23 height 8
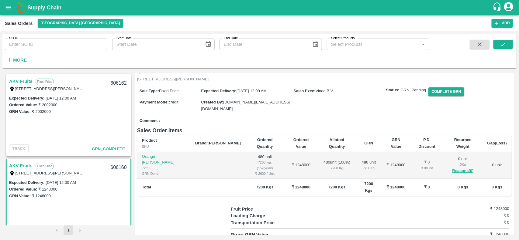
scroll to position [37, 0]
click at [450, 93] on button "Complete GRN" at bounding box center [446, 91] width 36 height 9
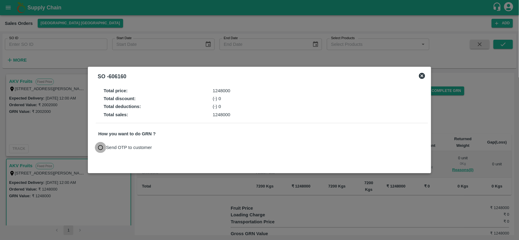
click at [97, 148] on input "Send OTP to customer" at bounding box center [100, 147] width 11 height 11
radio input "true"
click at [172, 149] on button "Send OTP" at bounding box center [169, 148] width 25 height 9
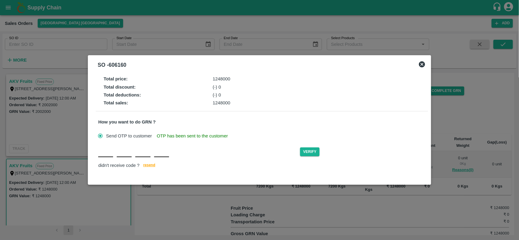
click at [99, 159] on div "Verify didn't receive code ? [GEOGRAPHIC_DATA]" at bounding box center [261, 158] width 327 height 23
type input "M"
type input "U"
type input "K"
type input "L"
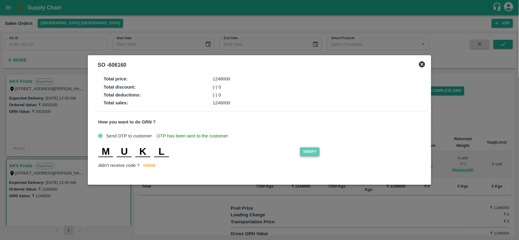
click at [318, 150] on button "Verify" at bounding box center [309, 152] width 19 height 9
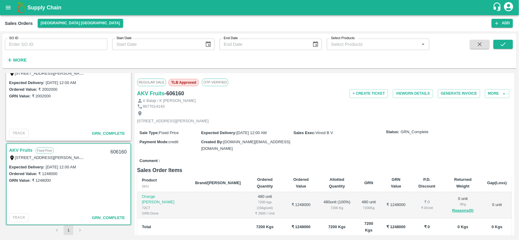
scroll to position [0, 0]
